Goal: Browse casually

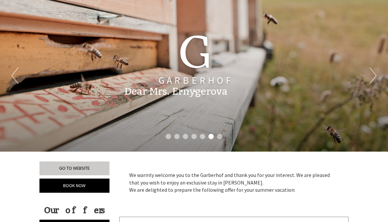
click at [371, 75] on button "Next" at bounding box center [373, 75] width 7 height 16
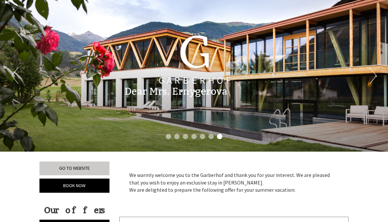
click at [376, 80] on div "Dear Mrs. Ernygerova We warmly welcome you to the Garberhof and thank you for y…" at bounding box center [194, 90] width 388 height 31
click at [374, 81] on div "Dear Mrs. Ernygerova We warmly welcome you to the Garberhof and thank you for y…" at bounding box center [194, 90] width 388 height 31
click at [375, 80] on div "Dear Mrs. Ernygerova We warmly welcome you to the Garberhof and thank you for y…" at bounding box center [194, 90] width 388 height 31
click at [375, 75] on button "Next" at bounding box center [373, 75] width 7 height 16
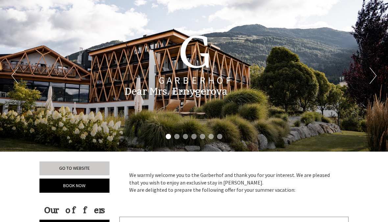
click at [374, 75] on button "Next" at bounding box center [373, 75] width 7 height 16
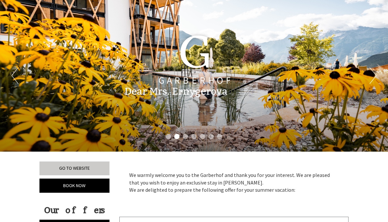
click at [375, 75] on button "Next" at bounding box center [373, 75] width 7 height 16
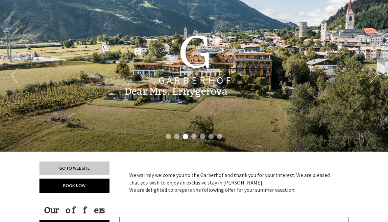
click at [376, 75] on button "Next" at bounding box center [373, 75] width 7 height 16
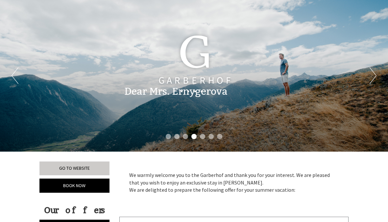
click at [12, 75] on button "Previous" at bounding box center [15, 75] width 7 height 16
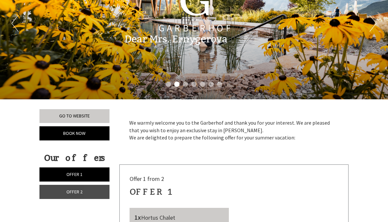
scroll to position [37, 0]
